Goal: Task Accomplishment & Management: Use online tool/utility

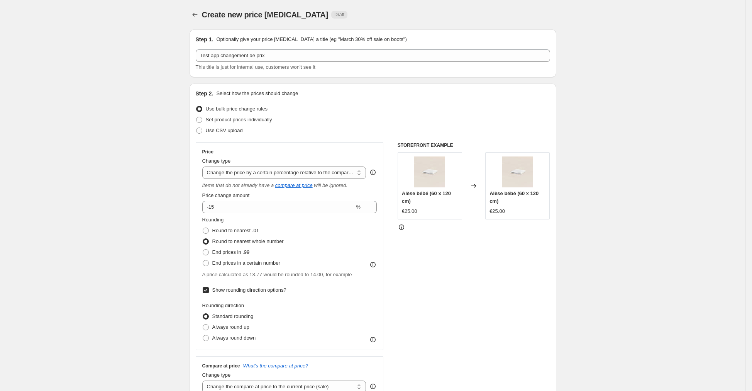
select select "pcap"
click at [257, 208] on input "-15" at bounding box center [278, 207] width 152 height 12
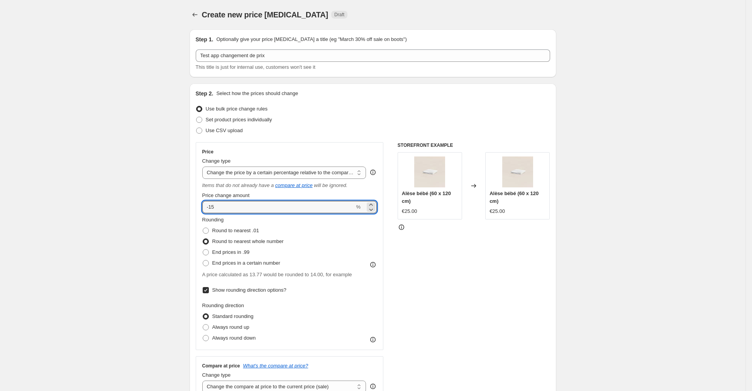
click at [264, 231] on div "Round to nearest .01" at bounding box center [242, 230] width 81 height 11
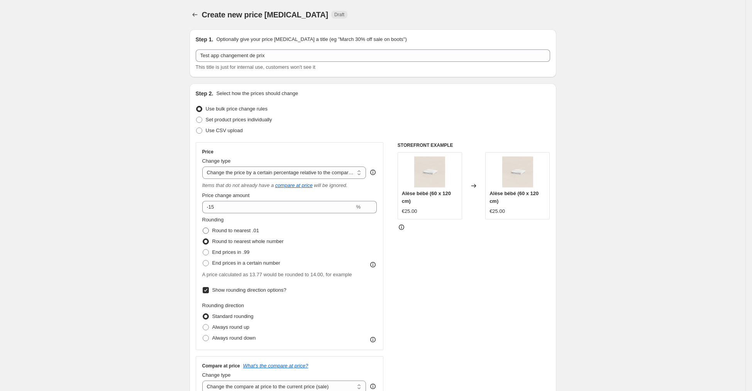
click at [252, 232] on span "Round to nearest .01" at bounding box center [235, 230] width 47 height 6
click at [203, 228] on input "Round to nearest .01" at bounding box center [203, 227] width 0 height 0
radio input "true"
click at [252, 243] on span "Round to nearest whole number" at bounding box center [247, 241] width 71 height 6
click at [203, 239] on input "Round to nearest whole number" at bounding box center [203, 238] width 0 height 0
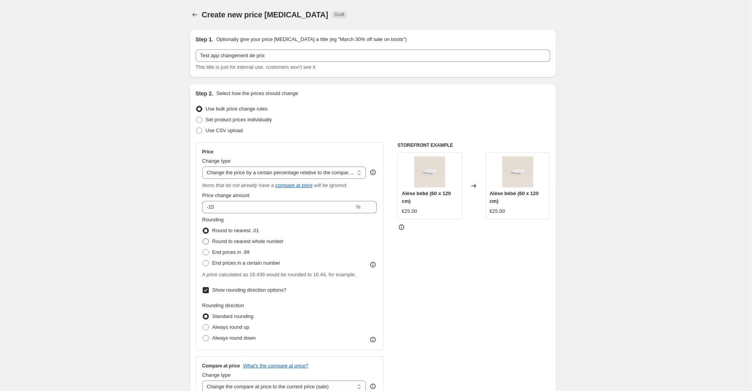
radio input "true"
click at [246, 254] on span "End prices in .99" at bounding box center [230, 252] width 37 height 6
click at [203, 249] on input "End prices in .99" at bounding box center [203, 249] width 0 height 0
radio input "true"
click at [246, 263] on span "End prices in a certain number" at bounding box center [246, 263] width 68 height 6
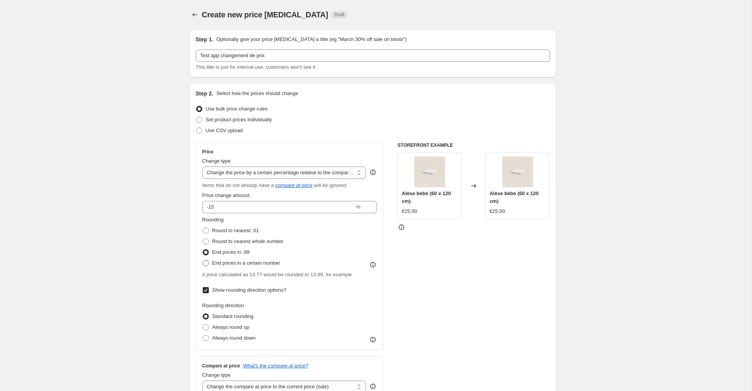
click at [203, 260] on input "End prices in a certain number" at bounding box center [203, 260] width 0 height 0
radio input "true"
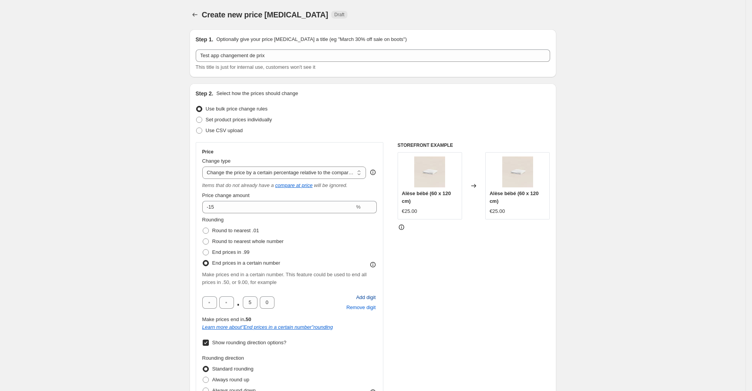
click at [365, 295] on span "Add digit" at bounding box center [366, 297] width 20 height 8
click at [366, 306] on span "Remove digit" at bounding box center [360, 307] width 29 height 8
click at [217, 242] on span "Round to nearest whole number" at bounding box center [247, 241] width 71 height 6
click at [203, 239] on input "Round to nearest whole number" at bounding box center [203, 238] width 0 height 0
radio input "true"
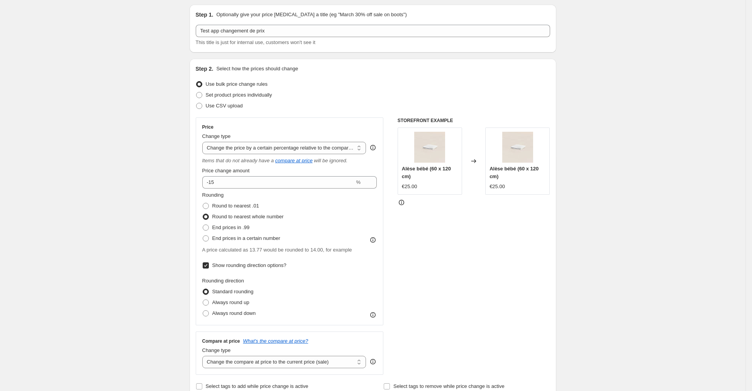
scroll to position [26, 0]
click at [335, 317] on div "Rounding direction Standard rounding Always round up Always round down" at bounding box center [289, 297] width 175 height 42
click at [247, 301] on span "Always round up" at bounding box center [230, 301] width 37 height 6
click at [203, 298] on input "Always round up" at bounding box center [203, 298] width 0 height 0
radio input "true"
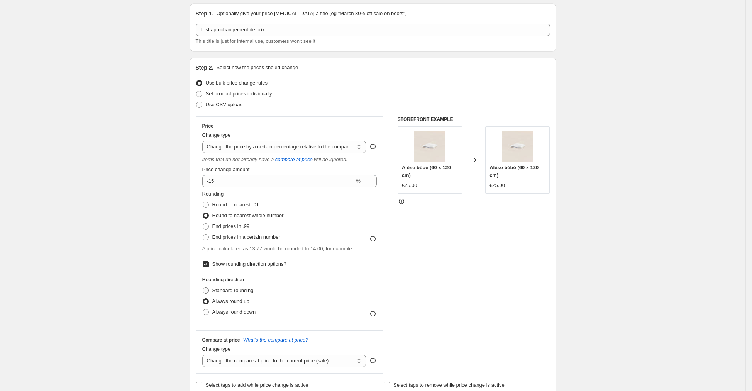
click at [234, 288] on span "Standard rounding" at bounding box center [232, 290] width 41 height 6
click at [203, 288] on input "Standard rounding" at bounding box center [203, 287] width 0 height 0
radio input "true"
click at [376, 314] on icon at bounding box center [373, 314] width 8 height 8
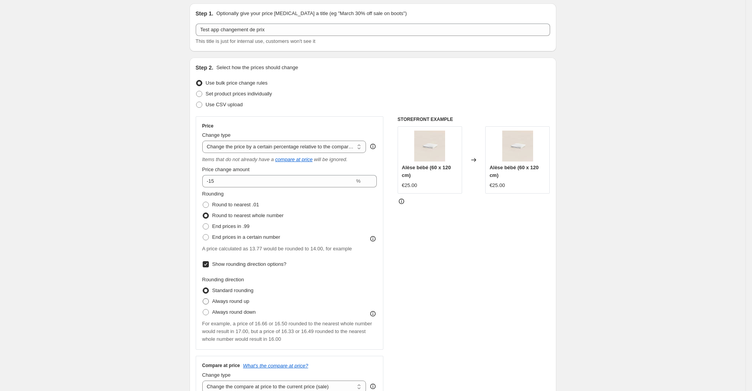
click at [226, 299] on span "Always round up" at bounding box center [230, 301] width 37 height 6
click at [203, 298] on input "Always round up" at bounding box center [203, 298] width 0 height 0
radio input "true"
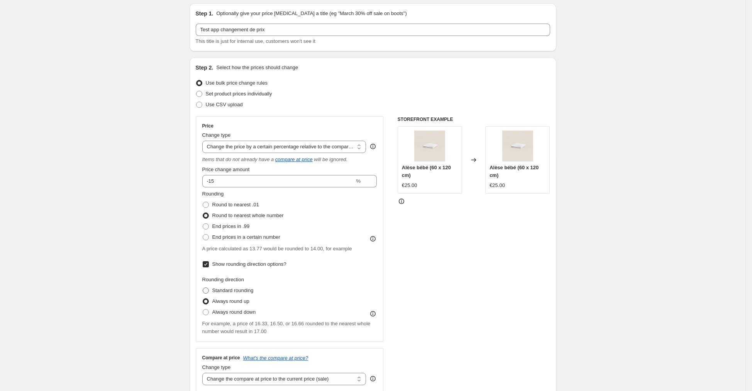
click at [226, 287] on span "Standard rounding" at bounding box center [232, 290] width 41 height 6
click at [203, 287] on input "Standard rounding" at bounding box center [203, 287] width 0 height 0
radio input "true"
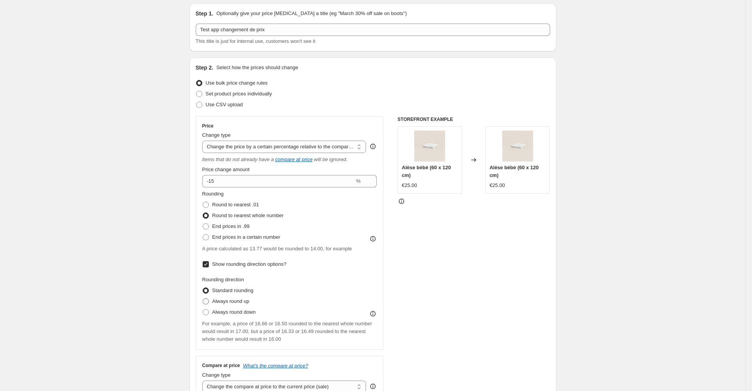
click at [230, 304] on span "Always round up" at bounding box center [230, 301] width 37 height 8
click at [203, 298] on input "Always round up" at bounding box center [203, 298] width 0 height 0
radio input "true"
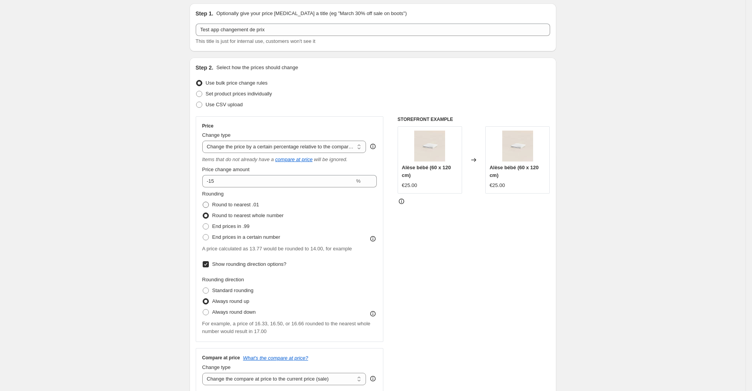
click at [257, 205] on span "Round to nearest .01" at bounding box center [235, 205] width 47 height 6
click at [203, 202] on input "Round to nearest .01" at bounding box center [203, 202] width 0 height 0
radio input "true"
click at [249, 215] on span "Round to nearest whole number" at bounding box center [247, 215] width 71 height 6
click at [203, 213] on input "Round to nearest whole number" at bounding box center [203, 212] width 0 height 0
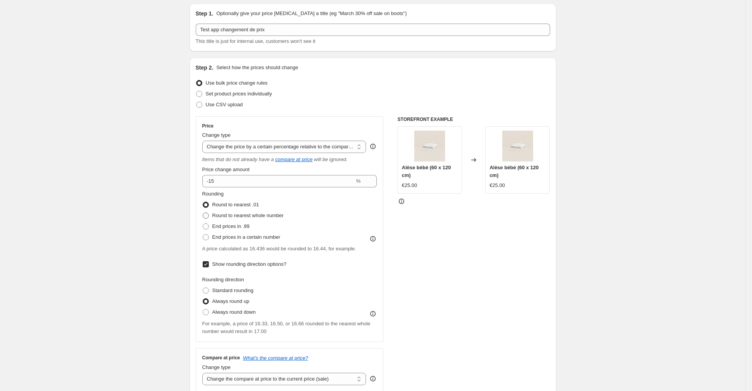
radio input "true"
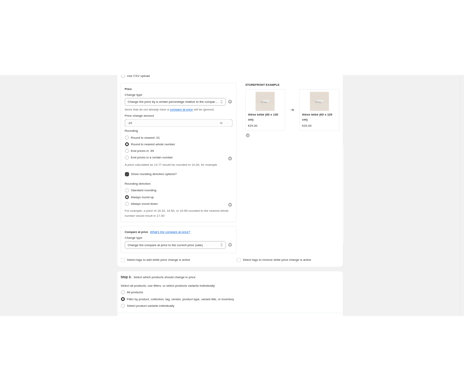
scroll to position [0, 0]
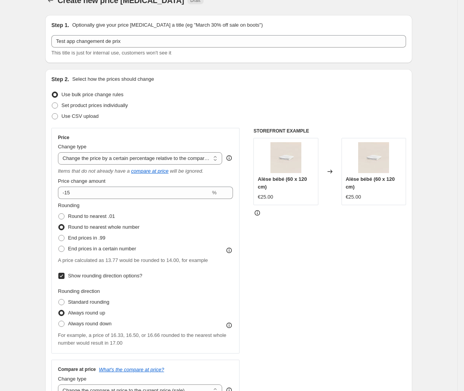
scroll to position [14, 0]
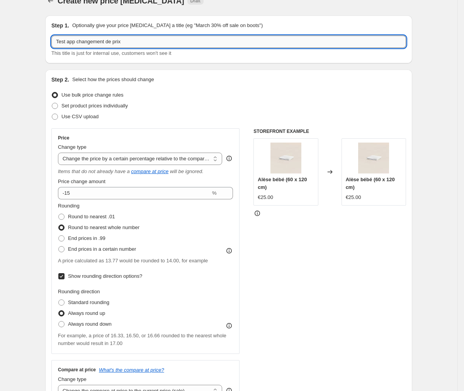
click at [133, 40] on input "Test app changement de prix" at bounding box center [228, 42] width 354 height 12
drag, startPoint x: 140, startPoint y: 41, endPoint x: 55, endPoint y: 39, distance: 84.6
click at [55, 39] on input "Test app changement de prix" at bounding box center [228, 42] width 354 height 12
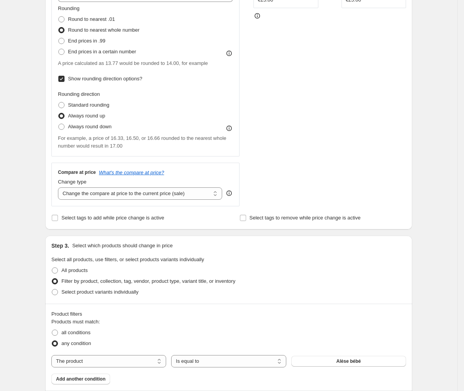
scroll to position [226, 0]
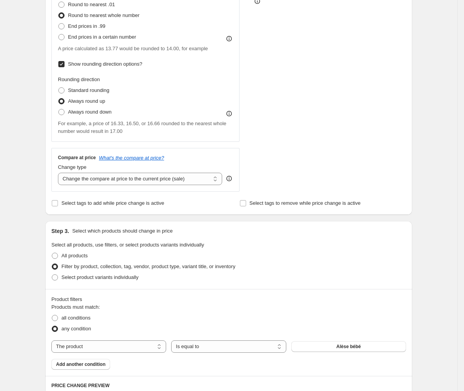
type input "test prix 1 -15% arrondi fixe publish immédiat"
click at [229, 178] on icon at bounding box center [229, 179] width 1 height 2
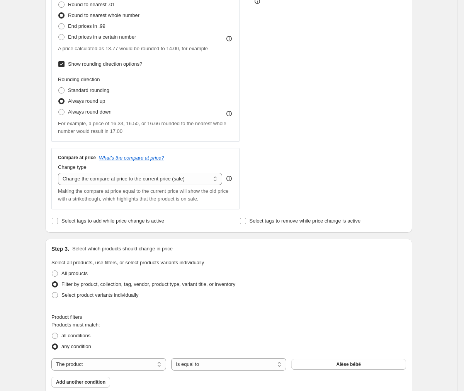
click at [297, 178] on div "STOREFRONT EXAMPLE Alèse bébé (60 x 120 cm) €25.00 Changed to Alèse bébé (60 x …" at bounding box center [329, 62] width 152 height 293
click at [211, 178] on select "Change the compare at price to the current price (sale) Change the compare at p…" at bounding box center [140, 179] width 164 height 12
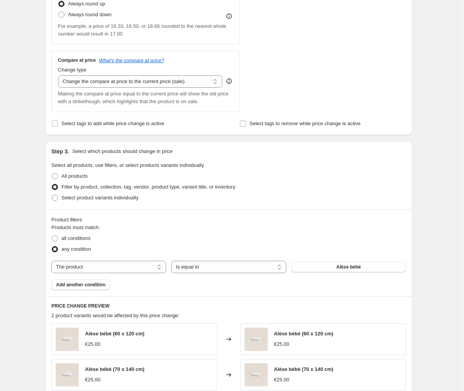
scroll to position [326, 0]
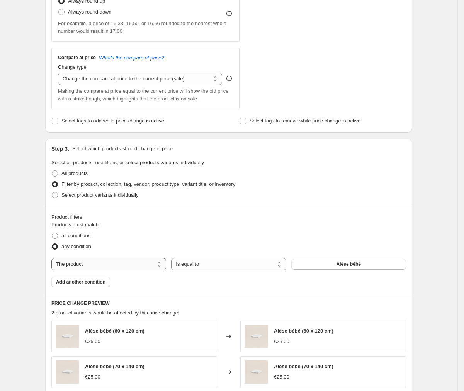
click at [136, 267] on select "The product The product's collection The product's tag The product's vendor The…" at bounding box center [108, 264] width 115 height 12
select select "collection"
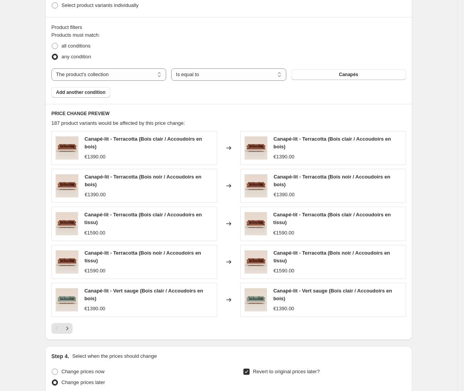
scroll to position [503, 0]
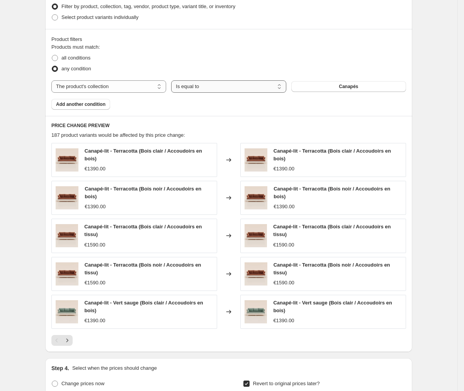
click at [263, 83] on select "Is equal to Is not equal to" at bounding box center [228, 86] width 115 height 12
click at [332, 86] on button "Canapés" at bounding box center [348, 86] width 115 height 11
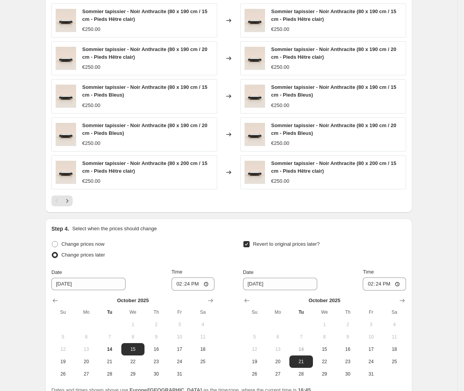
scroll to position [714, 0]
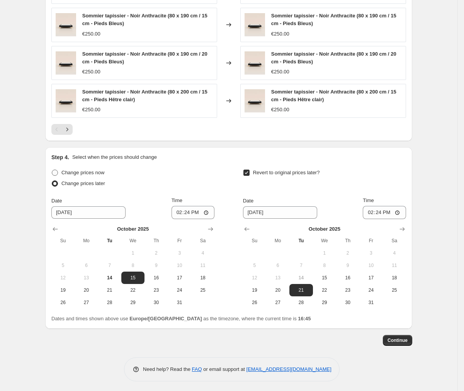
click at [95, 172] on span "Change prices now" at bounding box center [82, 172] width 43 height 6
click at [52, 170] on input "Change prices now" at bounding box center [52, 169] width 0 height 0
radio input "true"
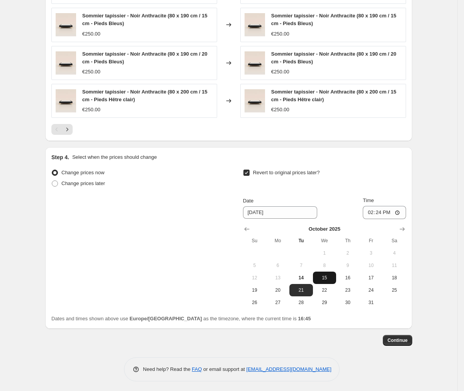
click at [325, 278] on span "15" at bounding box center [324, 277] width 17 height 6
type input "[DATE]"
click at [404, 212] on input "14:24" at bounding box center [384, 212] width 43 height 13
type input "10:00"
click at [322, 342] on div "Continue" at bounding box center [228, 340] width 367 height 11
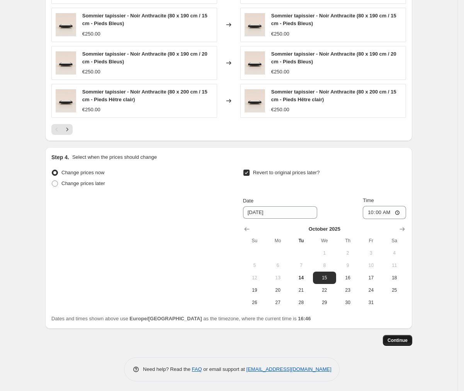
click at [401, 339] on span "Continue" at bounding box center [397, 340] width 20 height 6
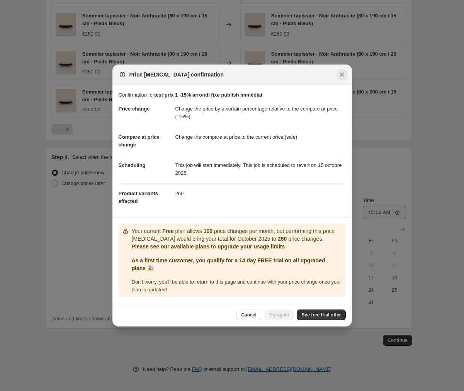
click at [342, 76] on icon "Close" at bounding box center [342, 75] width 8 height 8
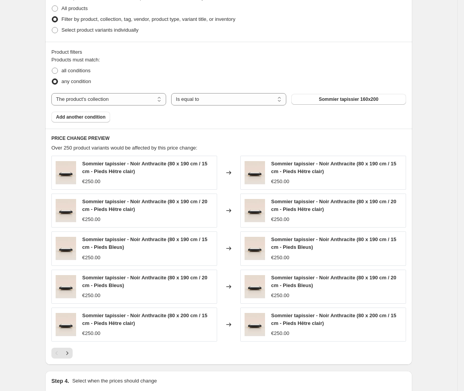
scroll to position [490, 0]
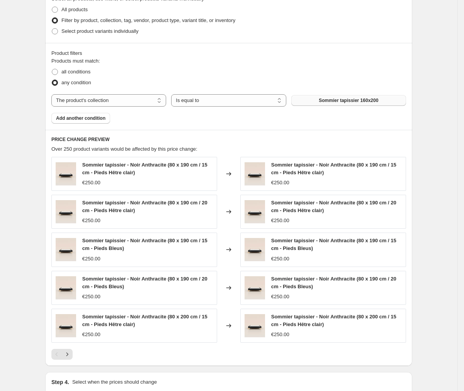
click at [337, 98] on span "Sommier tapissier 160x200" at bounding box center [347, 100] width 59 height 6
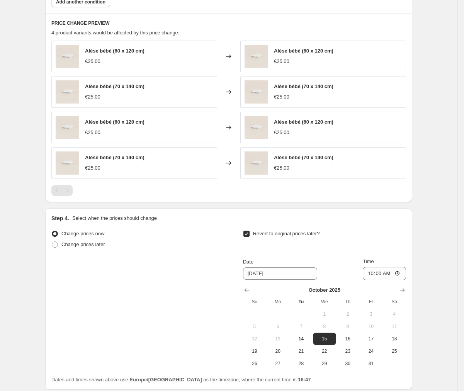
scroll to position [666, 0]
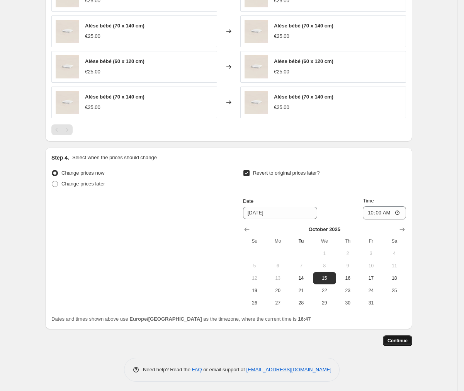
click at [407, 341] on span "Continue" at bounding box center [397, 340] width 20 height 6
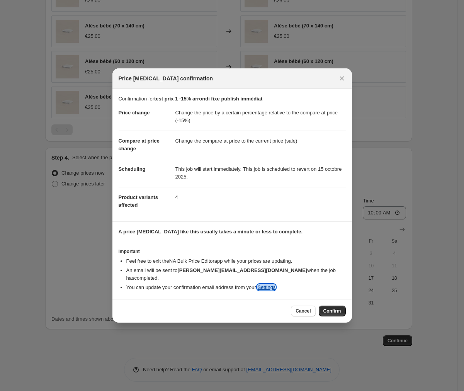
click at [273, 284] on link "Settings" at bounding box center [266, 287] width 18 height 6
click at [329, 283] on li "You can update your confirmation email address from your Settings ." at bounding box center [235, 287] width 219 height 8
click at [305, 308] on span "Cancel" at bounding box center [302, 311] width 15 height 6
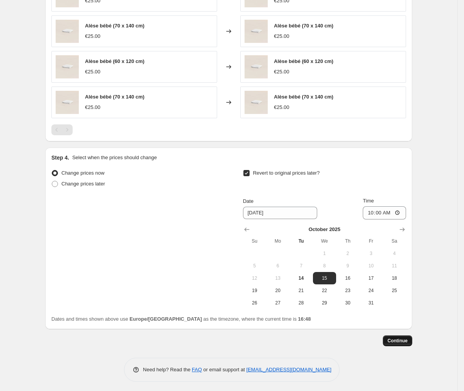
click at [401, 337] on span "Continue" at bounding box center [397, 340] width 20 height 6
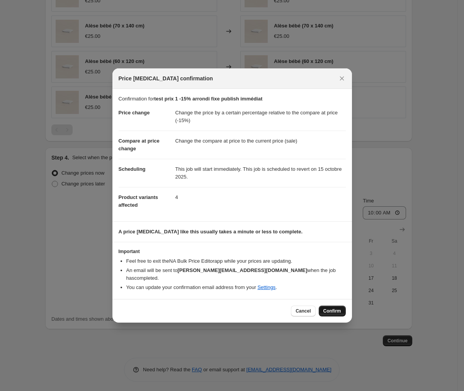
click at [329, 308] on span "Confirm" at bounding box center [332, 311] width 18 height 6
type input "test prix 1 -15% arrondi fixe publish immédiat"
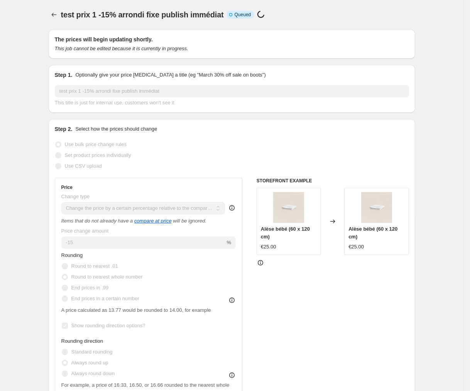
select select "pcap"
select select "collection"
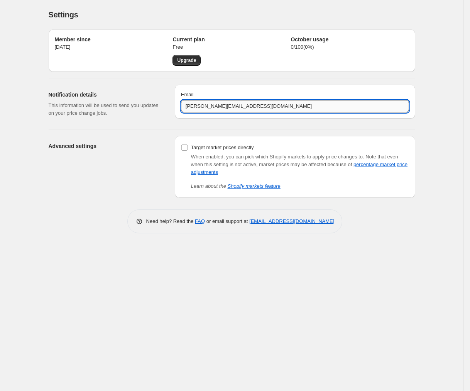
click at [253, 108] on input "[PERSON_NAME][EMAIL_ADDRESS][DOMAIN_NAME]" at bounding box center [295, 106] width 228 height 12
drag, startPoint x: 222, startPoint y: 107, endPoint x: 189, endPoint y: 107, distance: 32.8
click at [189, 107] on input "[PERSON_NAME][EMAIL_ADDRESS][DOMAIN_NAME]" at bounding box center [295, 106] width 228 height 12
type input "pauline.b@tediber.com"
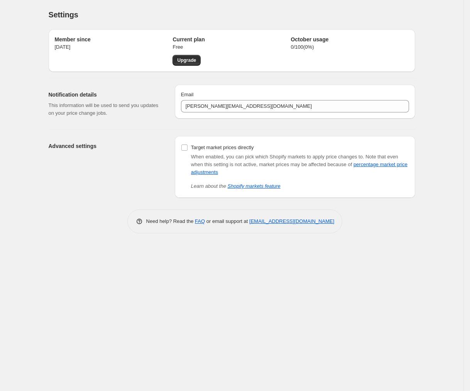
click at [412, 227] on div "Need help? Read the FAQ or email support at support+a66234@northern-apps.com" at bounding box center [235, 221] width 361 height 24
